Goal: Task Accomplishment & Management: Use online tool/utility

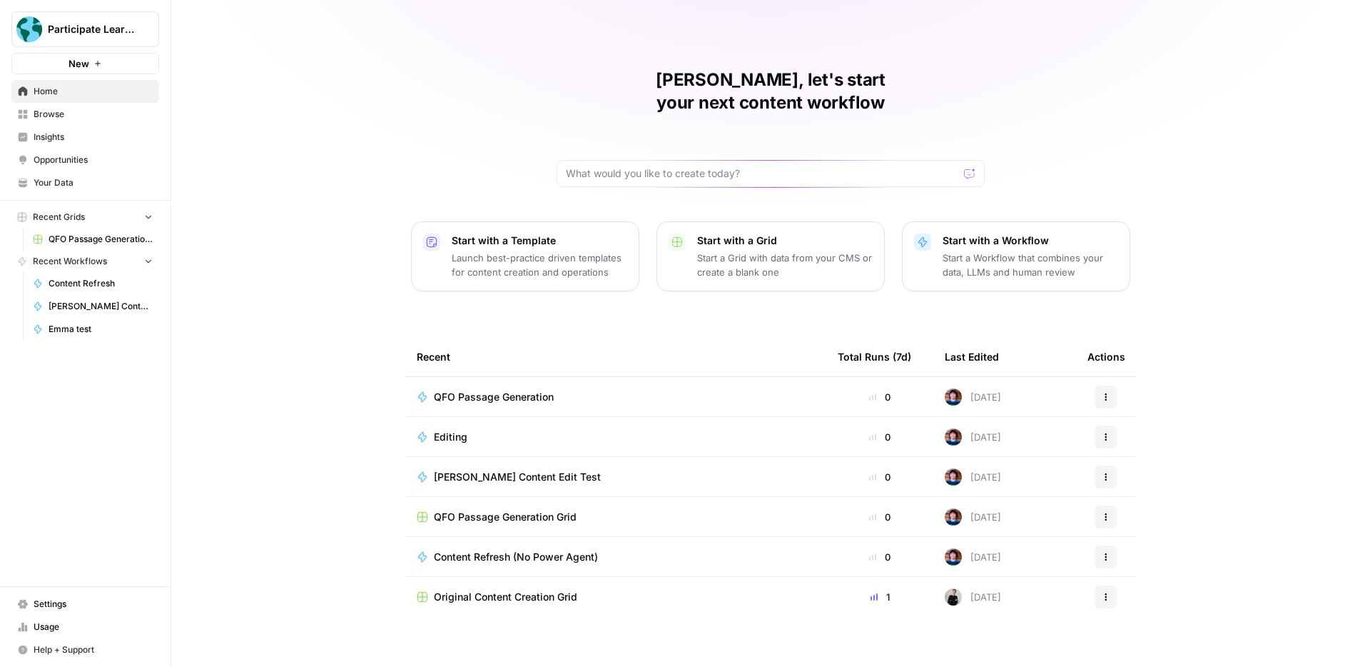
click at [1005, 233] on p "Start with a Workflow" at bounding box center [1031, 240] width 176 height 14
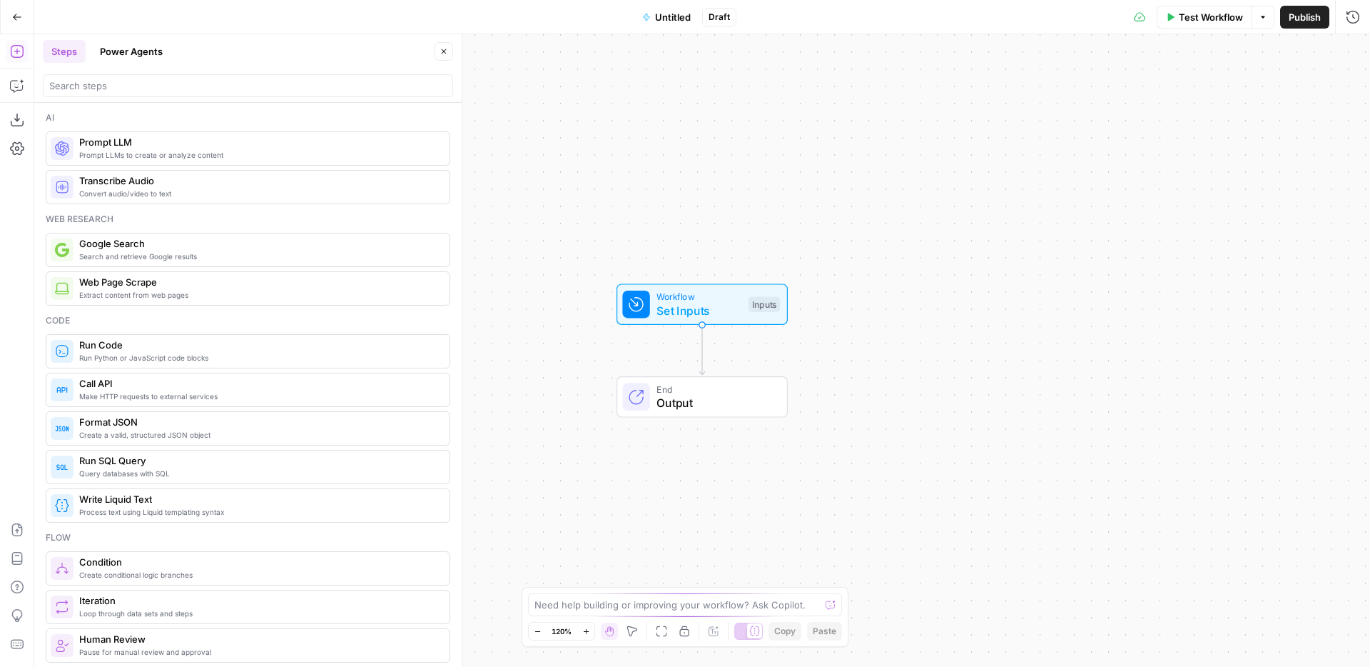
click at [1260, 20] on icon "button" at bounding box center [1263, 17] width 9 height 9
click at [18, 58] on icon "button" at bounding box center [17, 51] width 14 height 14
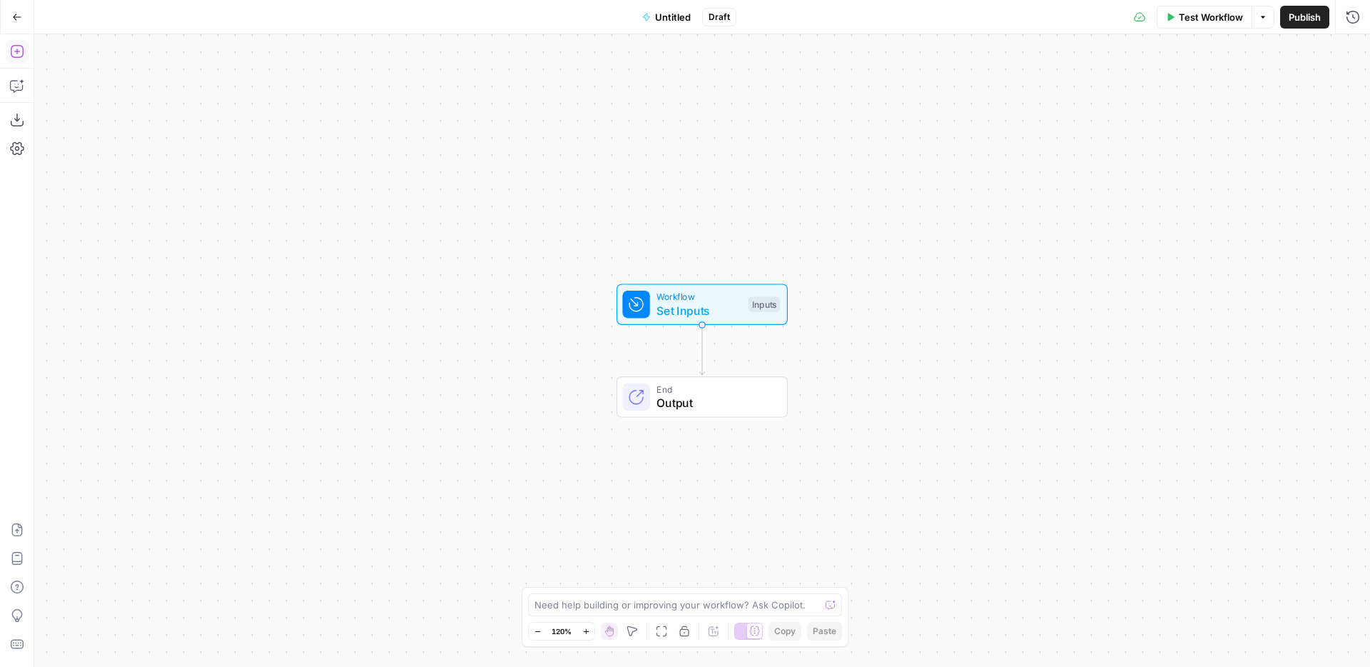
click at [18, 58] on icon "button" at bounding box center [17, 51] width 14 height 14
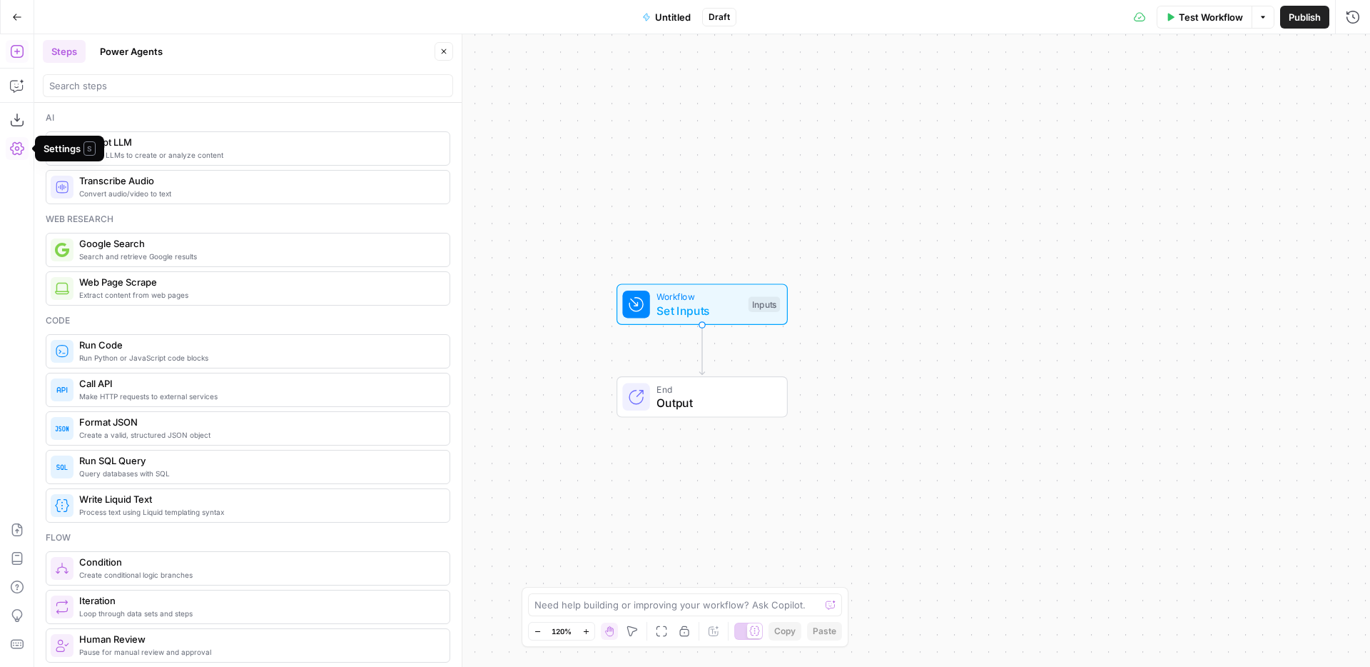
drag, startPoint x: 16, startPoint y: 140, endPoint x: 14, endPoint y: 147, distance: 7.3
click at [14, 147] on icon "button" at bounding box center [17, 148] width 14 height 14
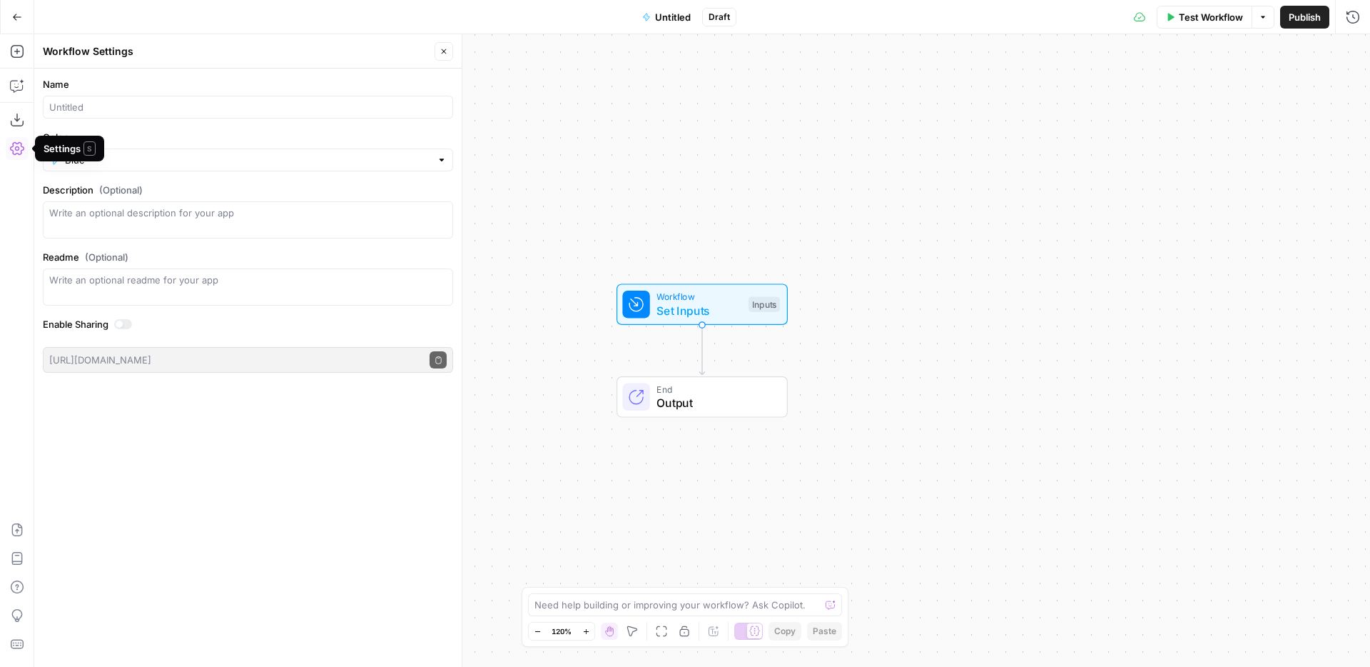
click at [15, 150] on icon "button" at bounding box center [17, 148] width 14 height 13
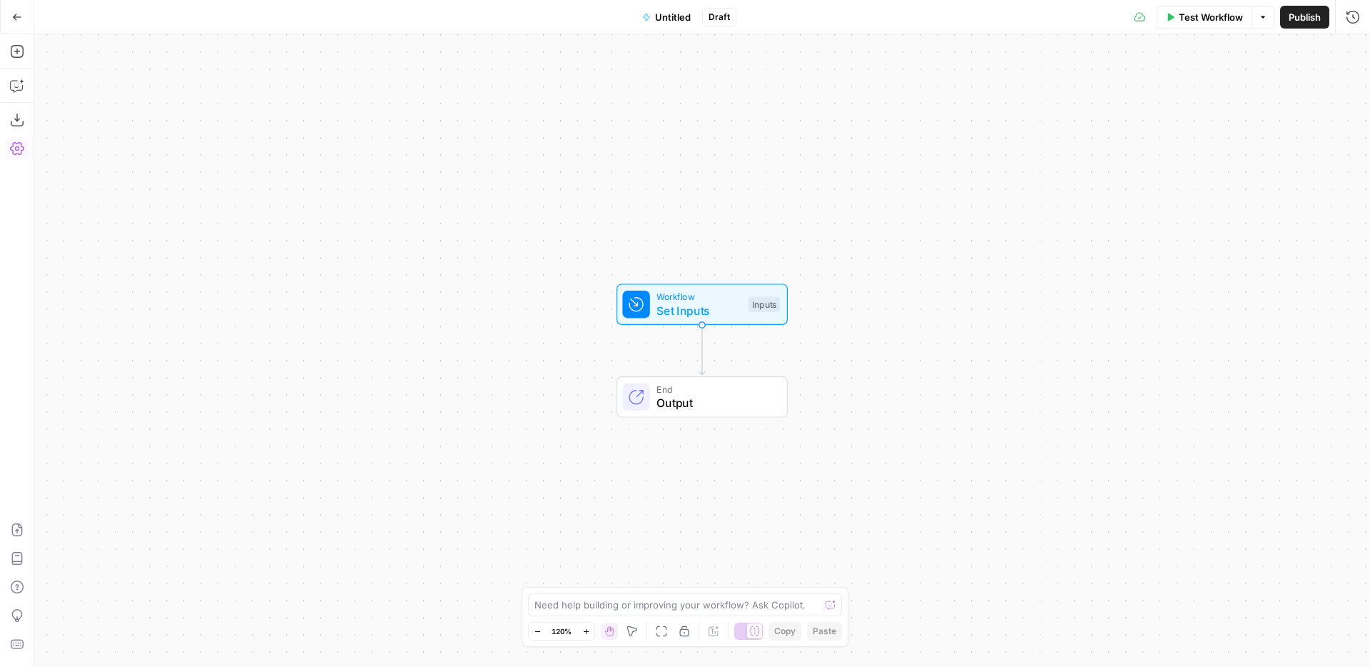
click at [15, 149] on icon "button" at bounding box center [17, 148] width 14 height 13
click at [16, 51] on icon "button" at bounding box center [16, 51] width 13 height 13
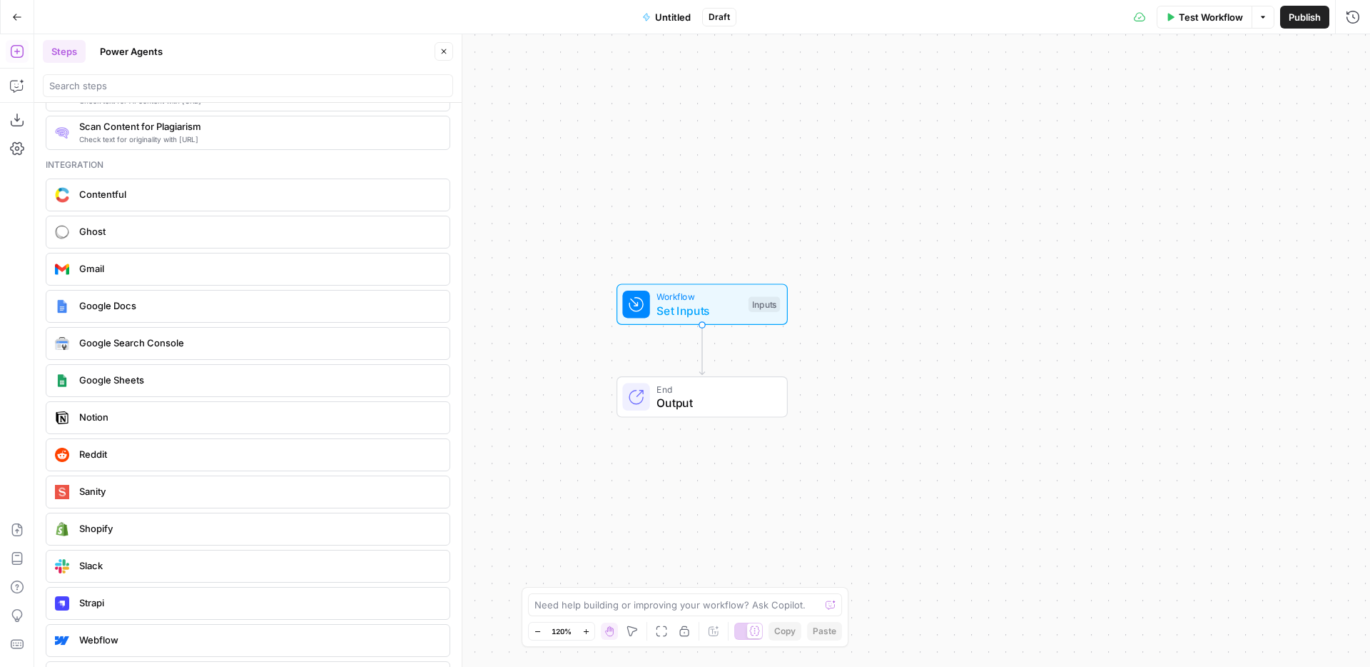
scroll to position [2546, 0]
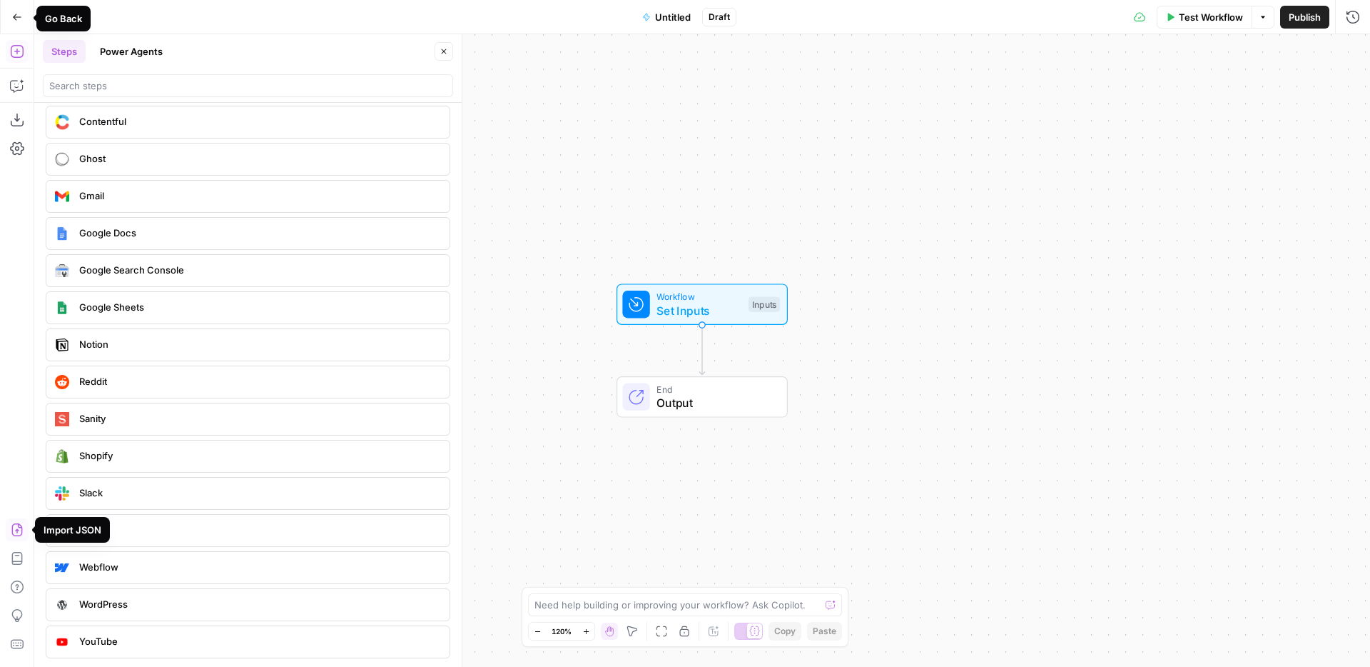
click at [14, 9] on button "Go Back" at bounding box center [17, 17] width 26 height 26
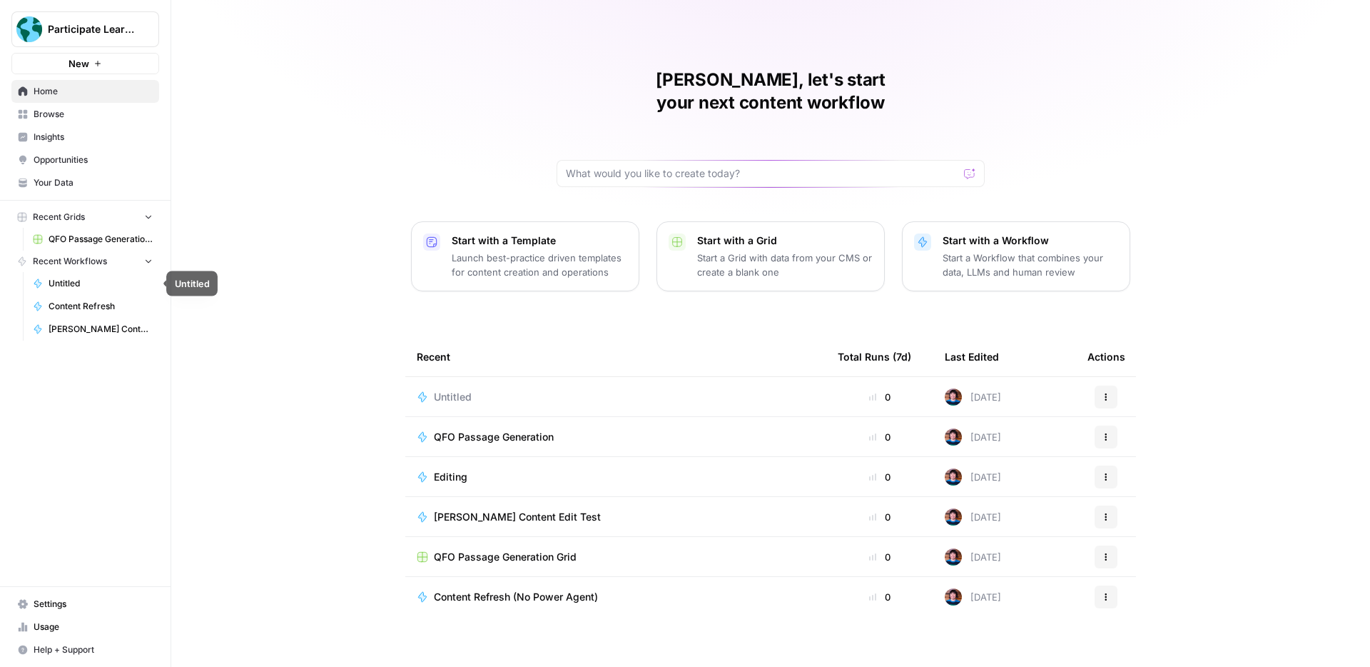
click at [68, 278] on span "Untitled" at bounding box center [101, 283] width 104 height 13
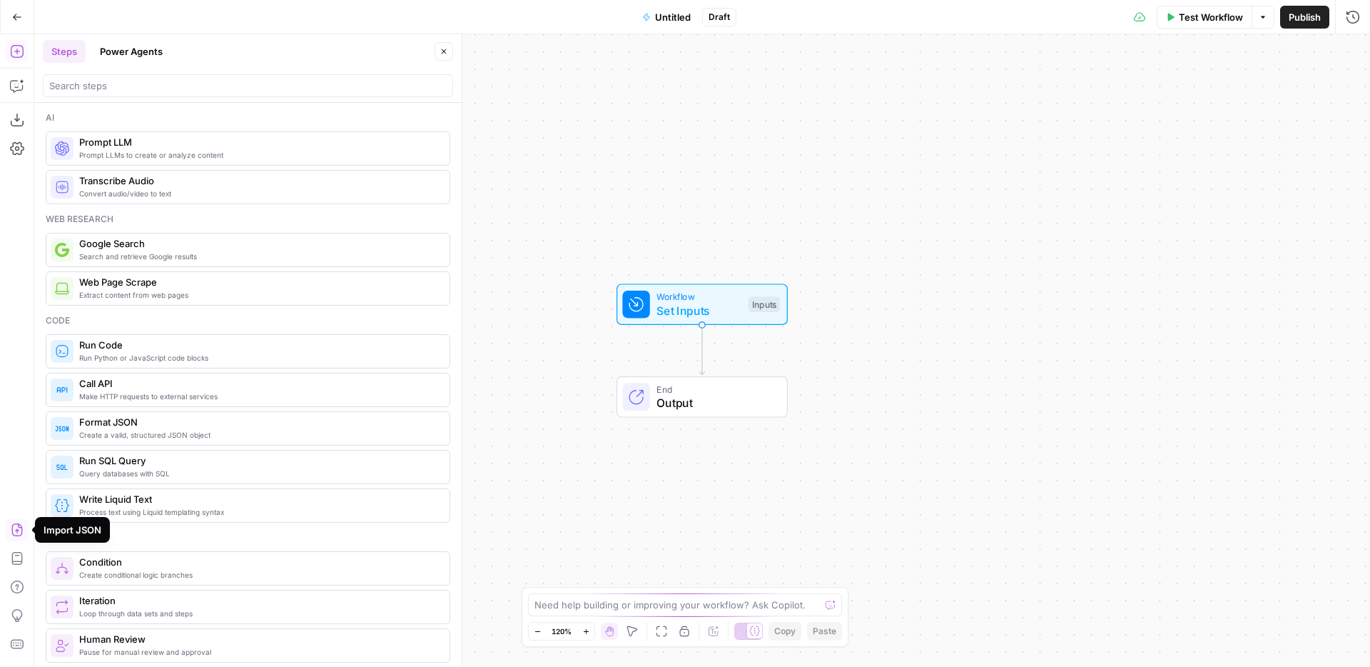
click at [16, 531] on icon "button" at bounding box center [17, 529] width 14 height 14
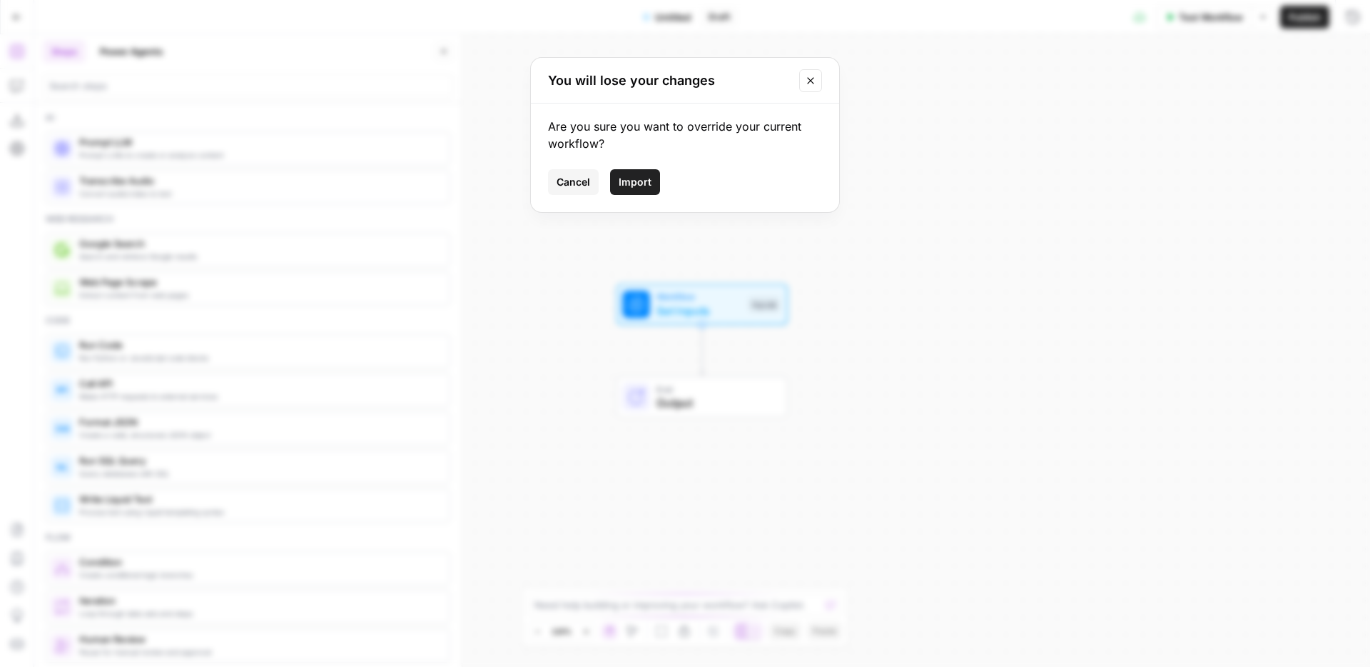
click at [640, 185] on span "Import" at bounding box center [635, 182] width 33 height 14
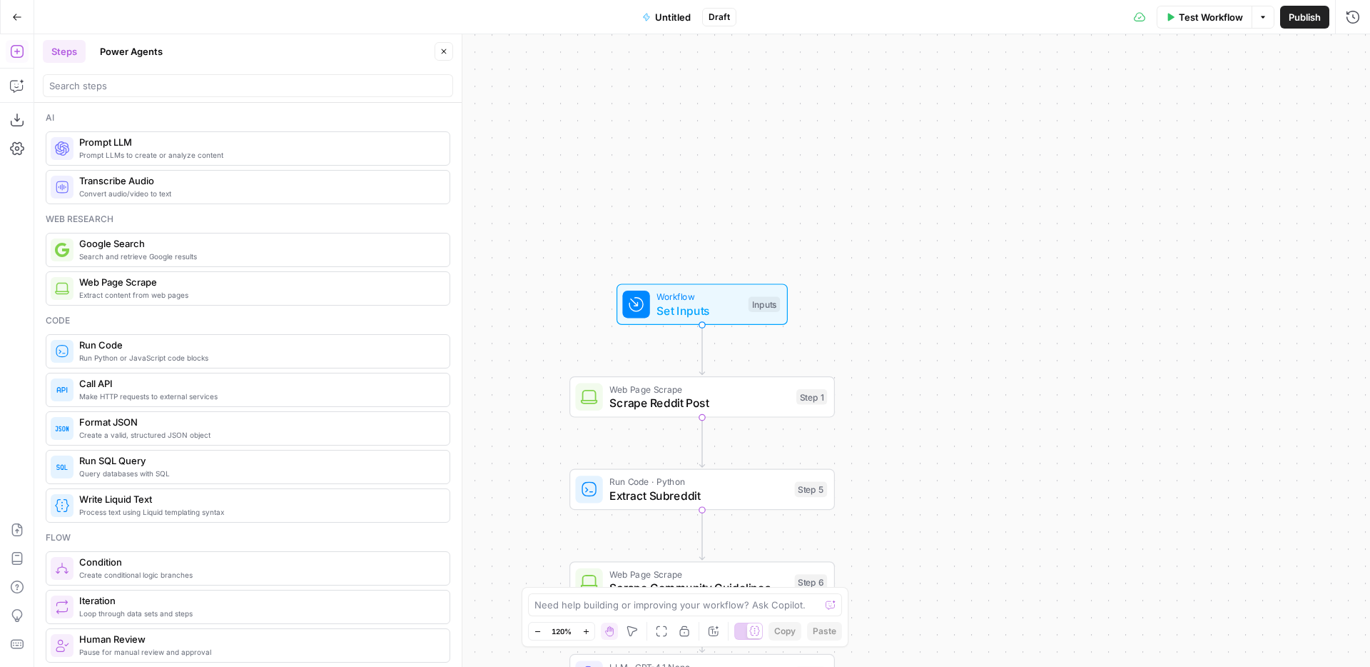
click at [665, 21] on span "Untitled" at bounding box center [673, 17] width 36 height 14
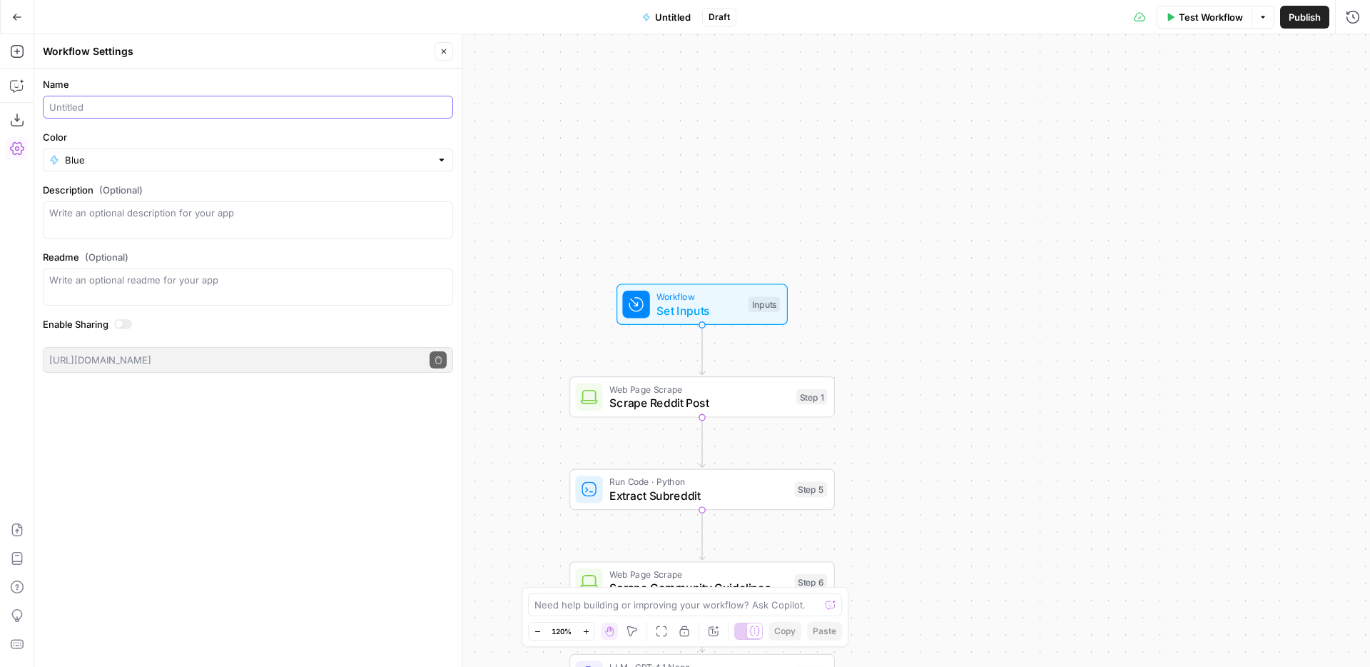
drag, startPoint x: 109, startPoint y: 103, endPoint x: 51, endPoint y: 107, distance: 58.7
click at [51, 107] on input "Name" at bounding box center [248, 107] width 398 height 14
type input "Reddit Automation Test"
click at [393, 425] on div "Name Reddit Automation Test Color Blue Description (Optional) Readme (Optional)…" at bounding box center [247, 368] width 427 height 598
click at [438, 50] on button "Close" at bounding box center [444, 51] width 19 height 19
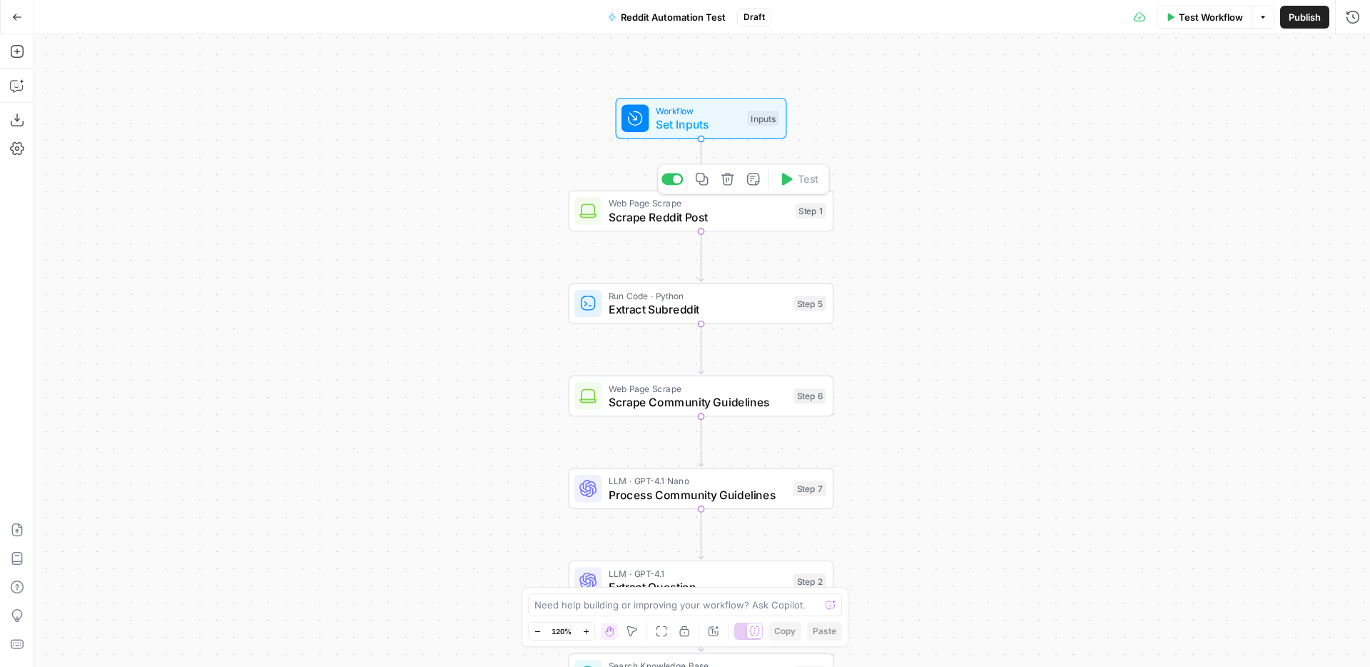
click at [739, 213] on span "Scrape Reddit Post" at bounding box center [699, 216] width 180 height 17
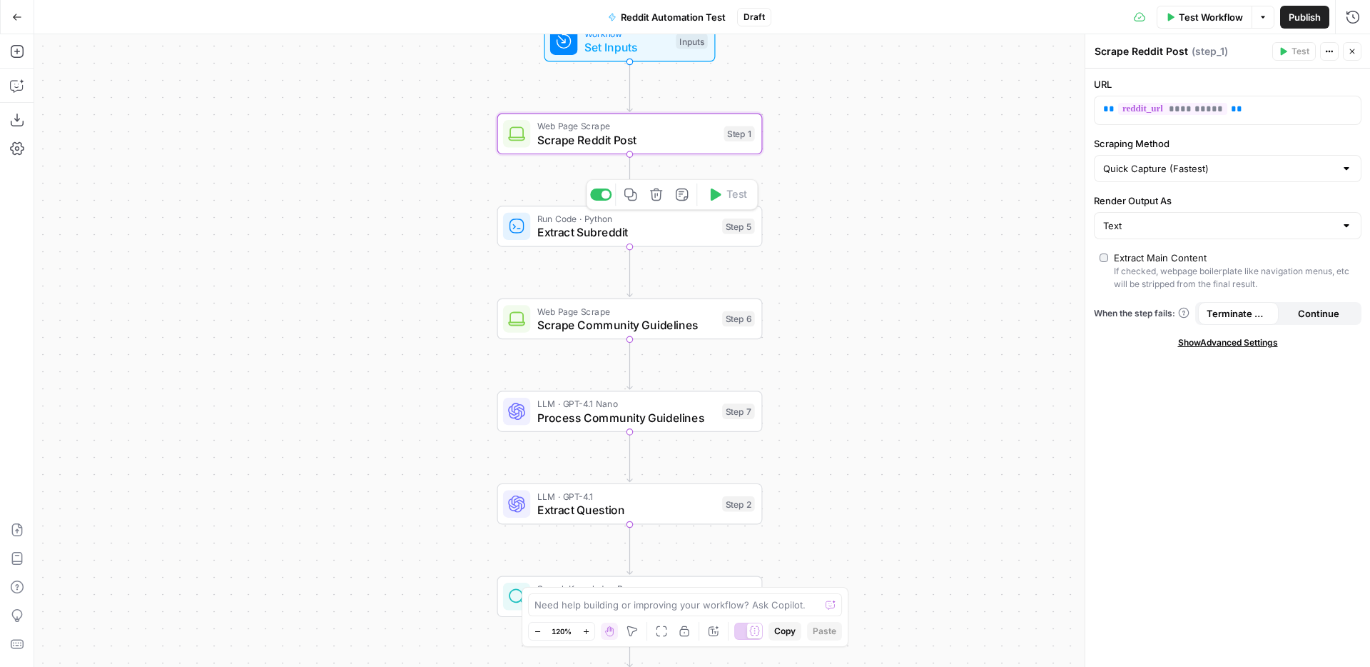
click at [649, 232] on span "Extract Subreddit" at bounding box center [626, 231] width 178 height 17
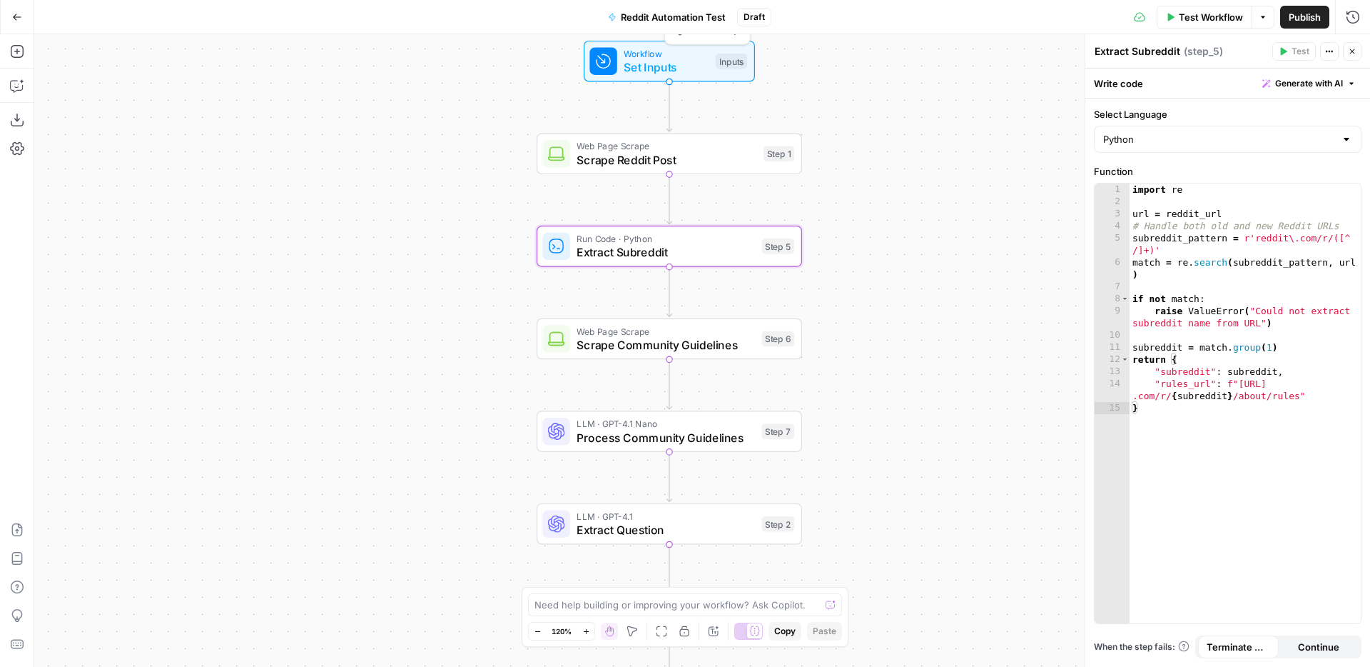
click at [682, 63] on span "Set Inputs" at bounding box center [666, 67] width 85 height 17
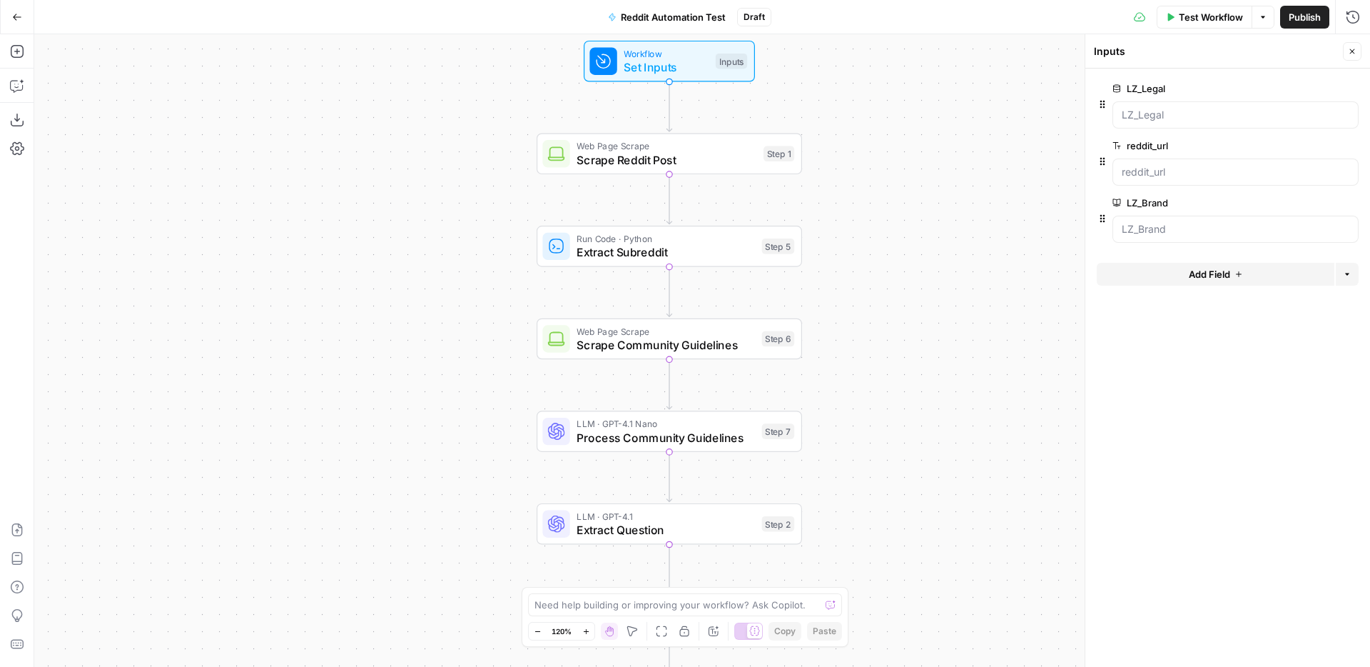
click at [1120, 91] on icon at bounding box center [1117, 88] width 9 height 9
click at [1122, 108] on input "LZ_Legal" at bounding box center [1236, 115] width 228 height 14
click at [1308, 88] on span "edit field" at bounding box center [1305, 88] width 31 height 11
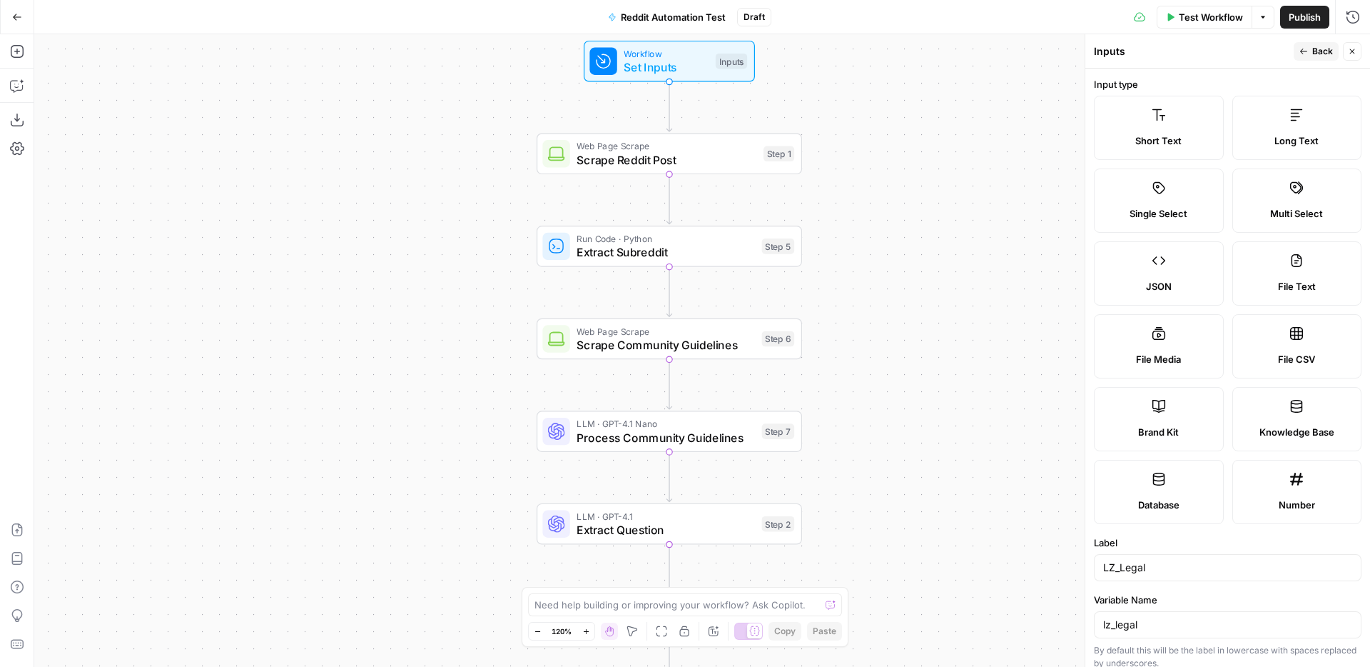
click at [1309, 52] on button "Back" at bounding box center [1316, 51] width 45 height 19
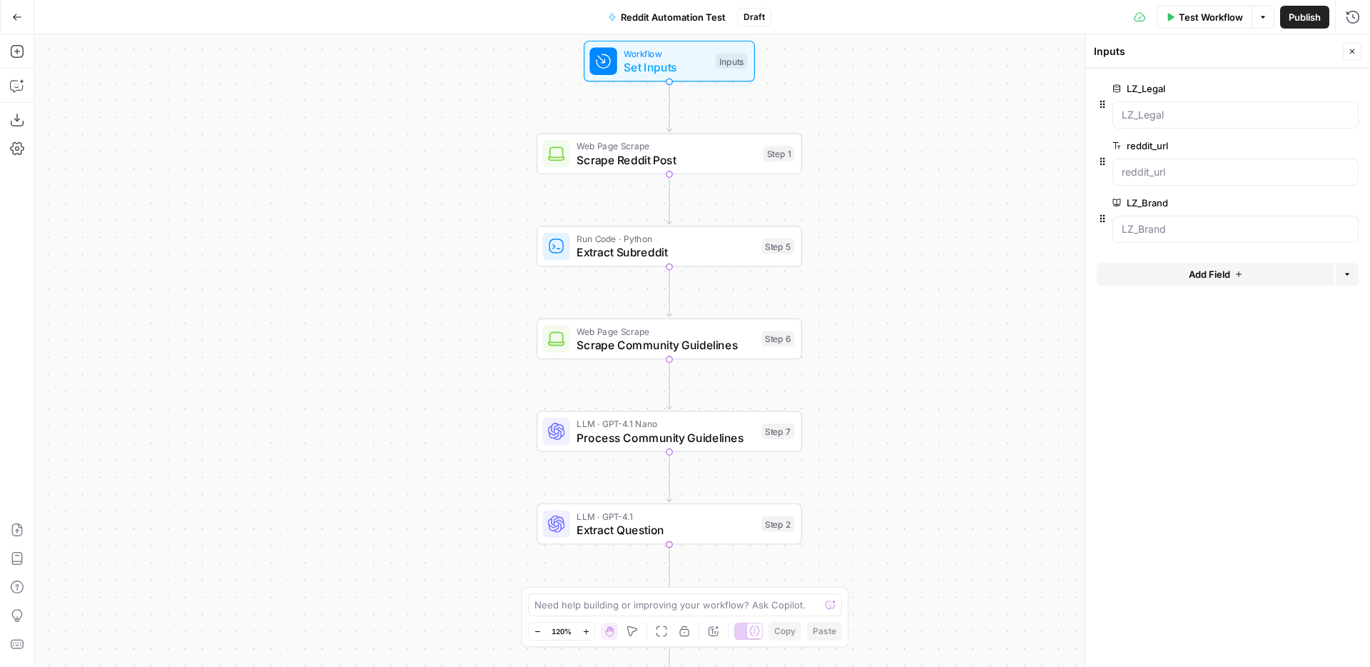
click at [1158, 88] on label "LZ_Legal" at bounding box center [1196, 88] width 166 height 14
click at [1158, 108] on input "LZ_Legal" at bounding box center [1236, 115] width 228 height 14
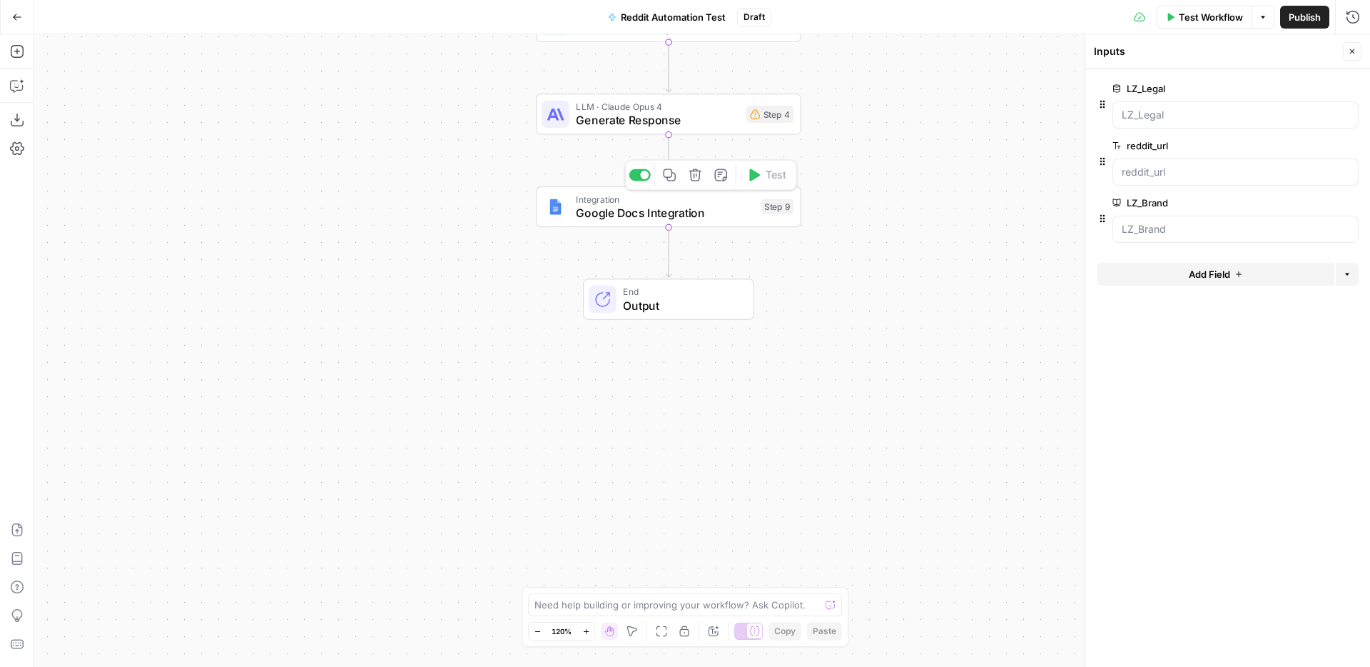
click at [687, 208] on span "Google Docs Integration" at bounding box center [665, 212] width 178 height 17
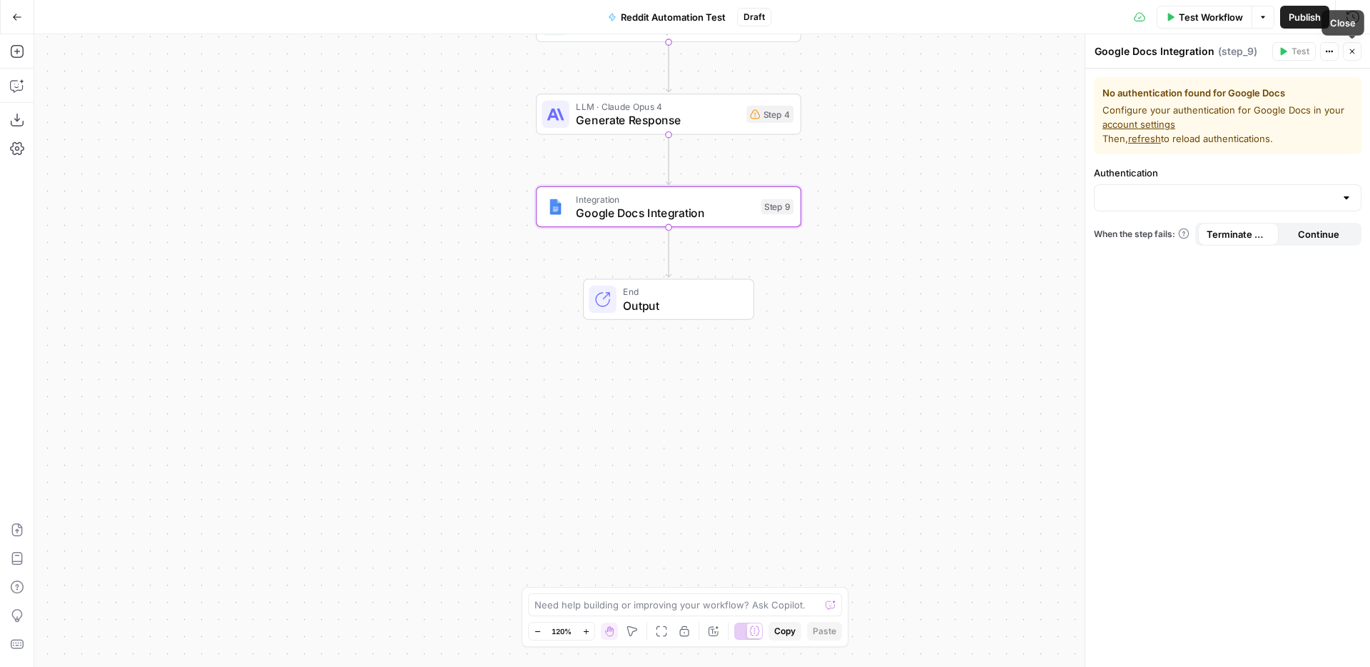
click at [1349, 52] on icon "button" at bounding box center [1352, 51] width 9 height 9
